Goal: Task Accomplishment & Management: Use online tool/utility

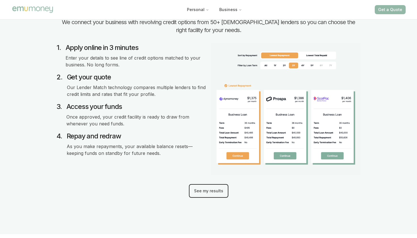
scroll to position [631, 0]
click at [213, 192] on button "See my results" at bounding box center [208, 191] width 39 height 14
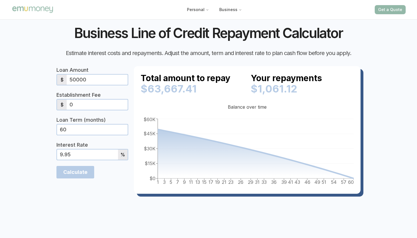
scroll to position [2247, 0]
click at [111, 78] on input "50000" at bounding box center [97, 80] width 61 height 10
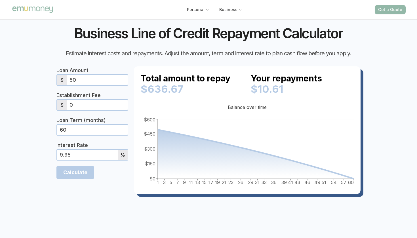
type input "5"
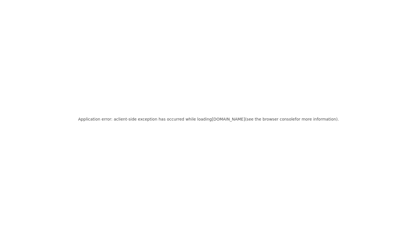
scroll to position [0, 0]
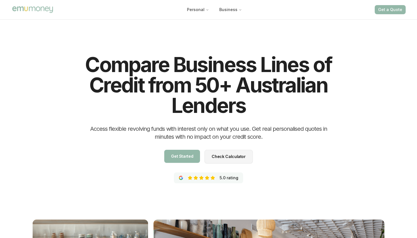
click at [221, 159] on link "Check Calculator Check Calculator" at bounding box center [228, 157] width 48 height 14
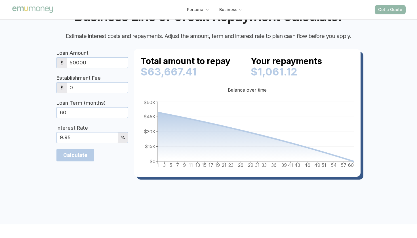
click at [114, 68] on input "50000" at bounding box center [97, 63] width 61 height 10
type input "5"
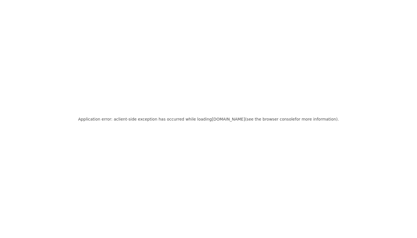
scroll to position [0, 0]
click at [180, 155] on div "Application error: a client -side exception has occurred while loading [DOMAIN_…" at bounding box center [208, 119] width 417 height 238
click at [51, 136] on div "Application error: a client -side exception has occurred while loading [DOMAIN_…" at bounding box center [208, 119] width 417 height 238
